Goal: Transaction & Acquisition: Purchase product/service

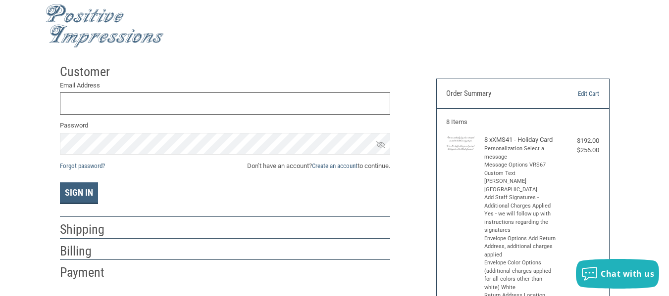
click at [270, 106] on input "Email Address" at bounding box center [225, 104] width 330 height 22
type input "[PERSON_NAME][EMAIL_ADDRESS][DOMAIN_NAME]"
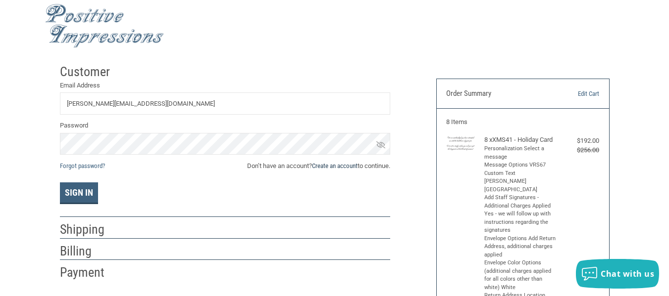
click at [317, 165] on link "Create an account" at bounding box center [335, 165] width 46 height 7
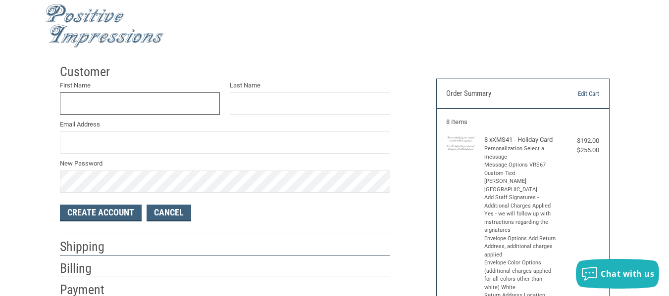
click at [159, 104] on input "First Name" at bounding box center [140, 104] width 160 height 22
type input "[PERSON_NAME]"
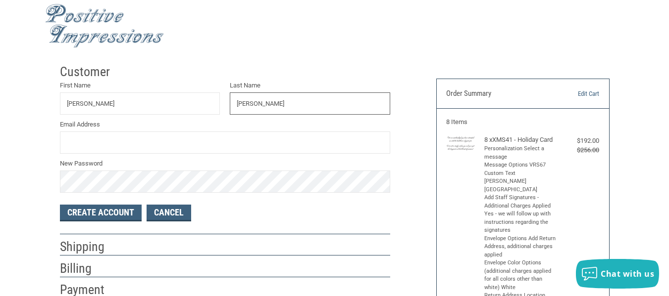
type input "[PERSON_NAME]"
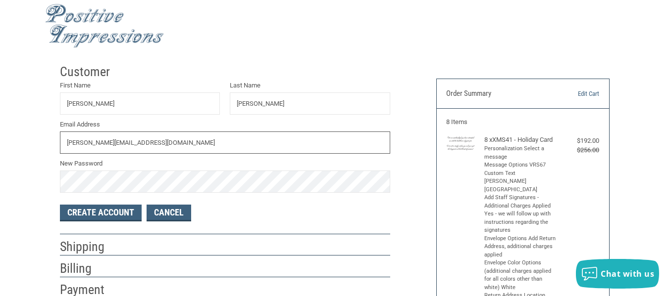
type input "[PERSON_NAME][EMAIL_ADDRESS][DOMAIN_NAME]"
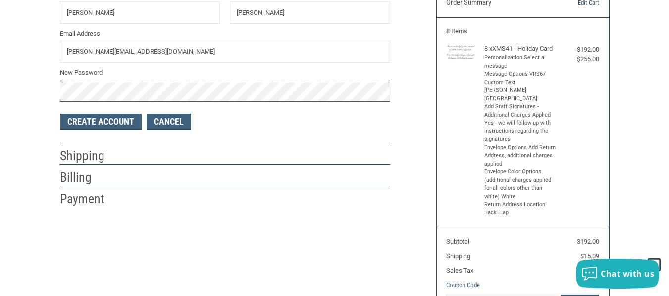
scroll to position [99, 0]
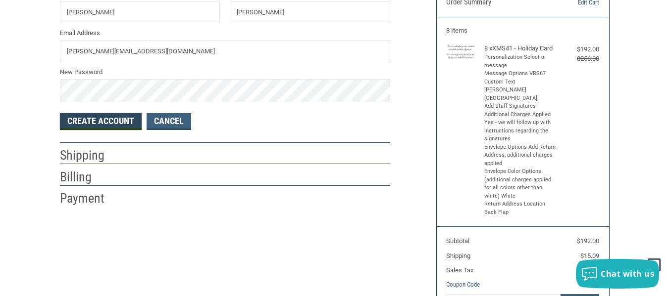
click at [113, 126] on button "Create Account" at bounding box center [101, 121] width 82 height 17
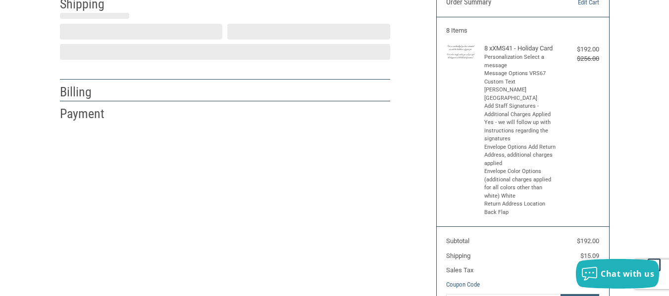
scroll to position [0, 0]
select select "US"
select select "OK"
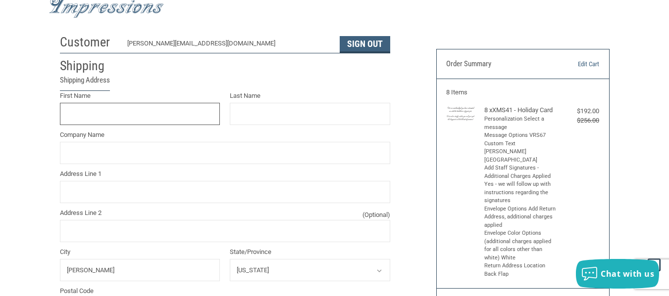
scroll to position [32, 0]
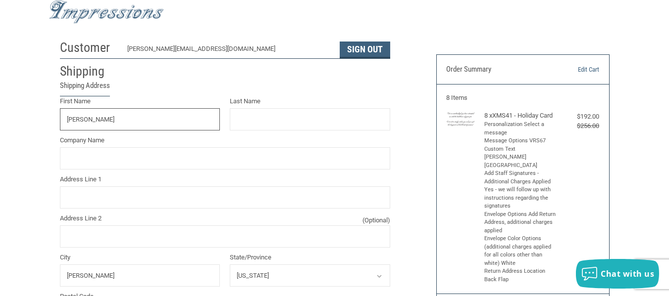
type input "[PERSON_NAME]"
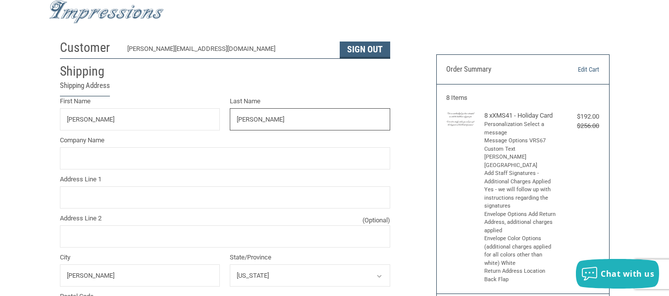
type input "[PERSON_NAME]"
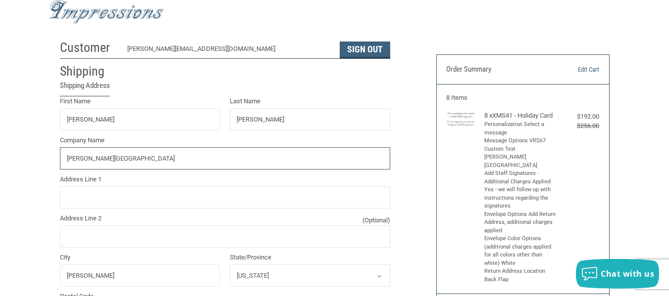
type input "[PERSON_NAME][GEOGRAPHIC_DATA]"
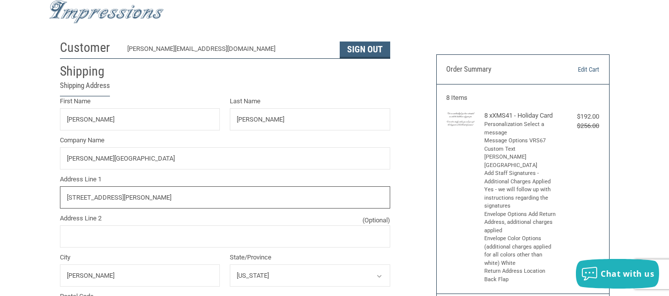
type input "[STREET_ADDRESS][PERSON_NAME]"
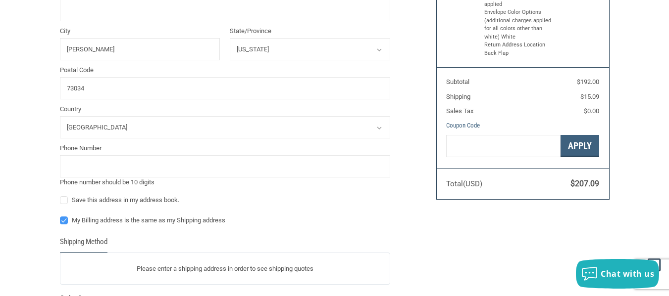
scroll to position [269, 0]
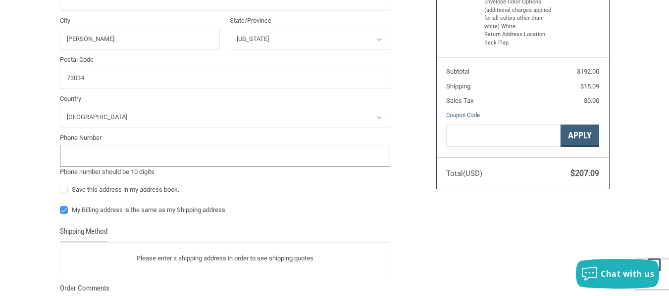
click at [128, 153] on input "tel" at bounding box center [225, 156] width 330 height 22
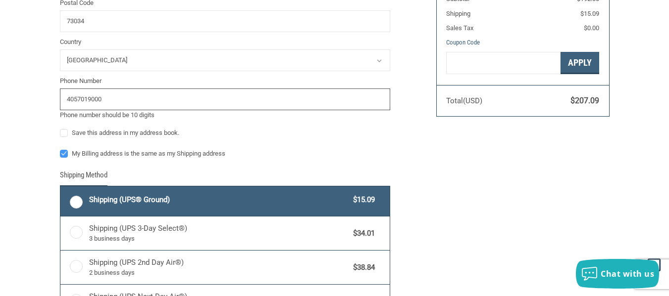
scroll to position [348, 0]
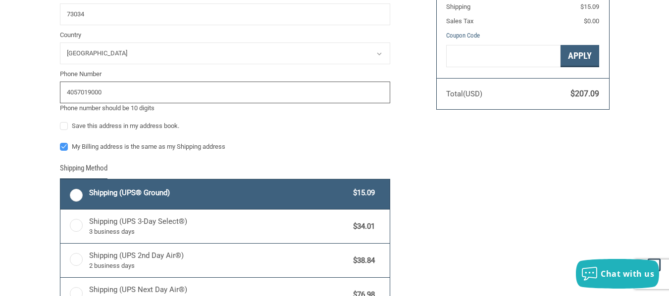
type input "4057019000"
click at [64, 126] on label "Save this address in my address book." at bounding box center [225, 126] width 330 height 8
click at [60, 122] on input "Save this address in my address book." at bounding box center [60, 121] width 0 height 0
checkbox input "true"
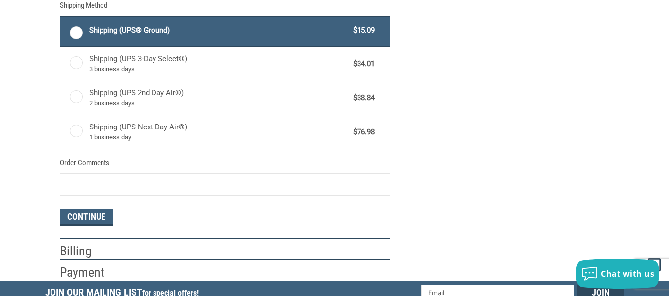
scroll to position [512, 0]
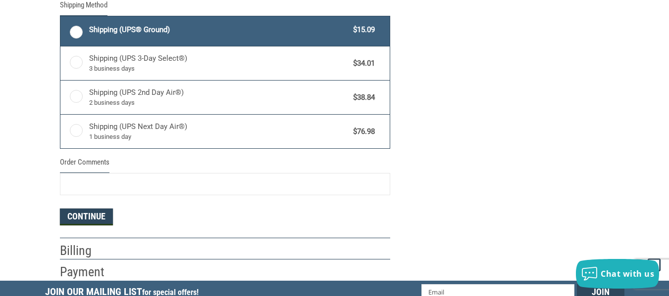
click at [102, 215] on button "Continue" at bounding box center [86, 217] width 53 height 17
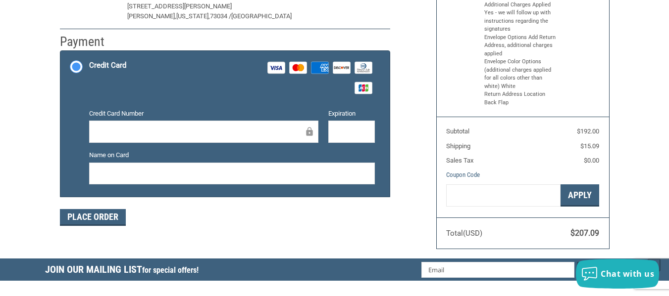
scroll to position [208, 0]
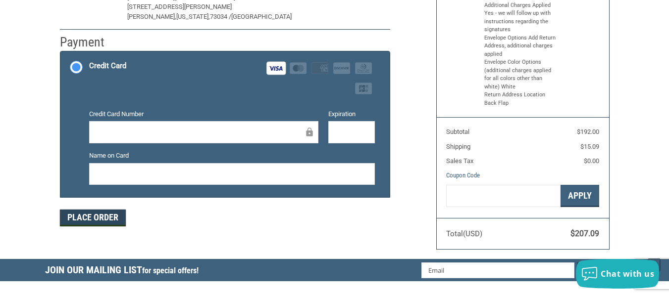
click at [112, 220] on button "Place Order" at bounding box center [93, 218] width 66 height 17
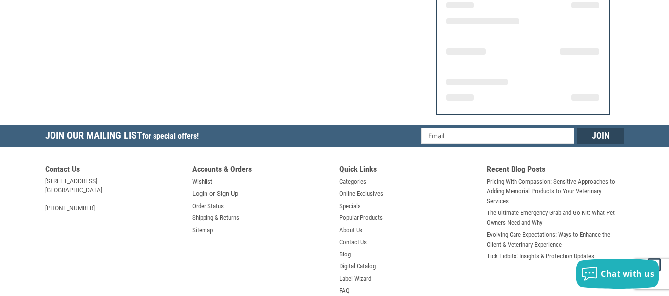
scroll to position [241, 0]
